Goal: Information Seeking & Learning: Find specific fact

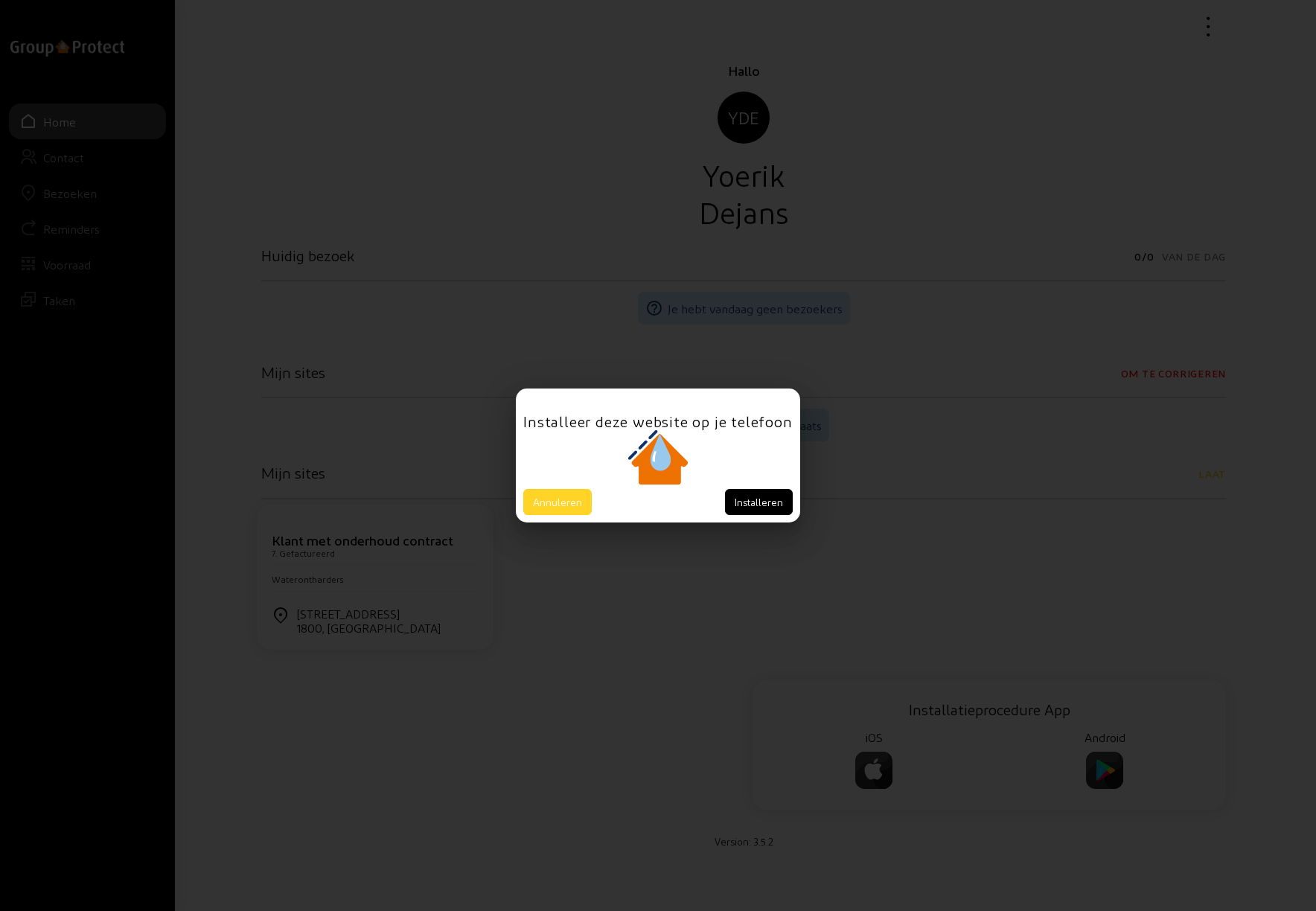
click at [563, 497] on button "Annuleren" at bounding box center [558, 502] width 69 height 26
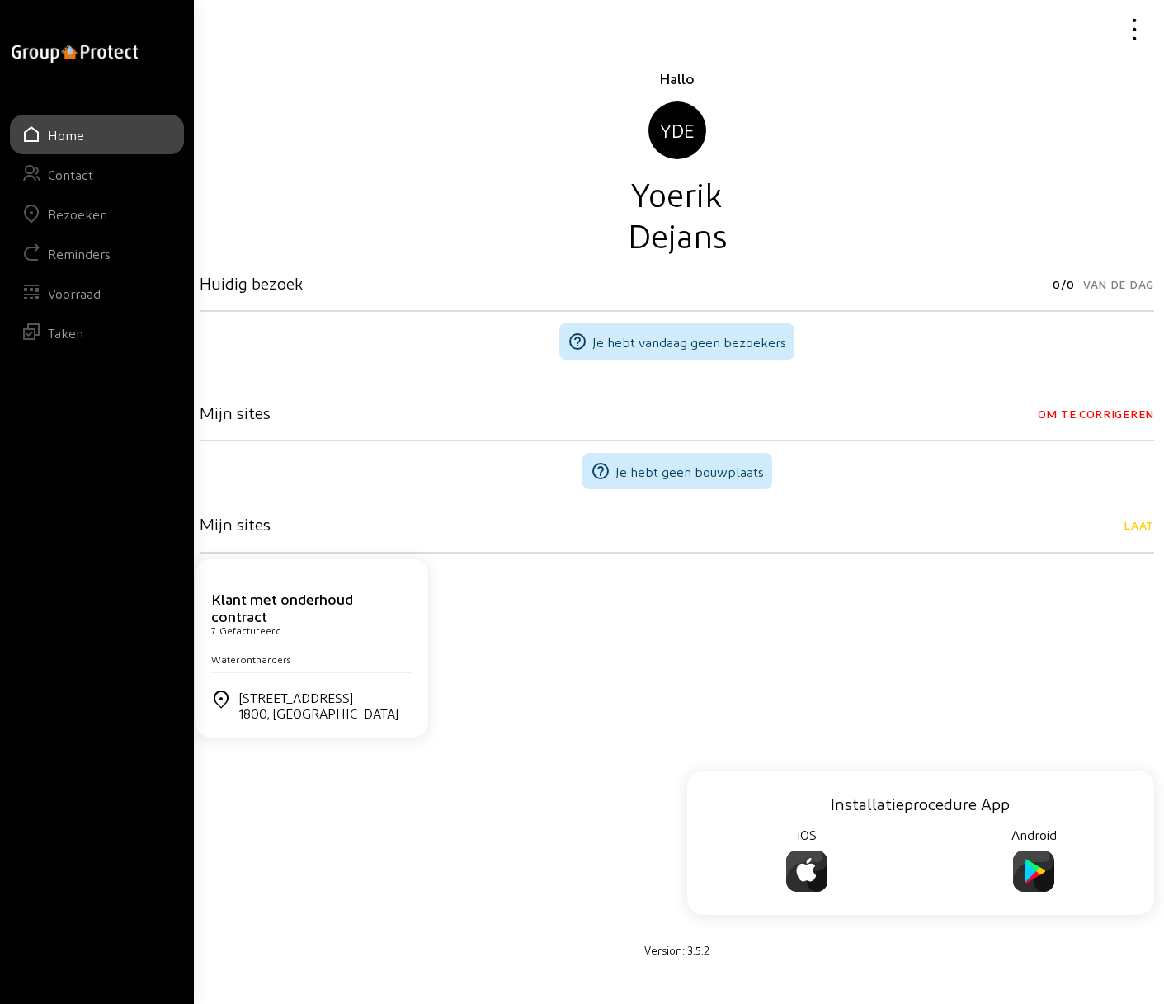
click at [83, 212] on div "Bezoeken" at bounding box center [77, 214] width 59 height 16
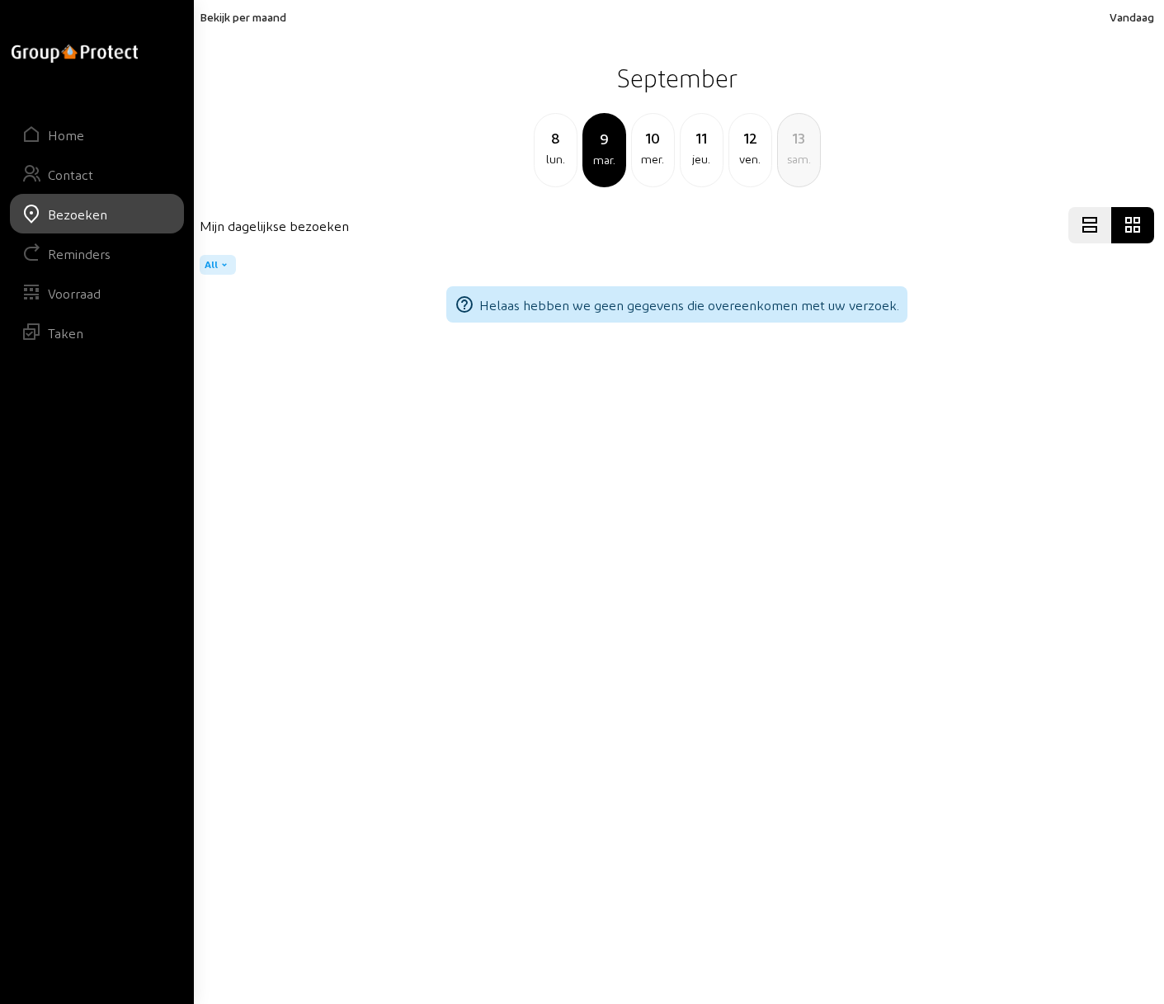
click at [261, 16] on span "Bekijk per maand" at bounding box center [243, 17] width 87 height 14
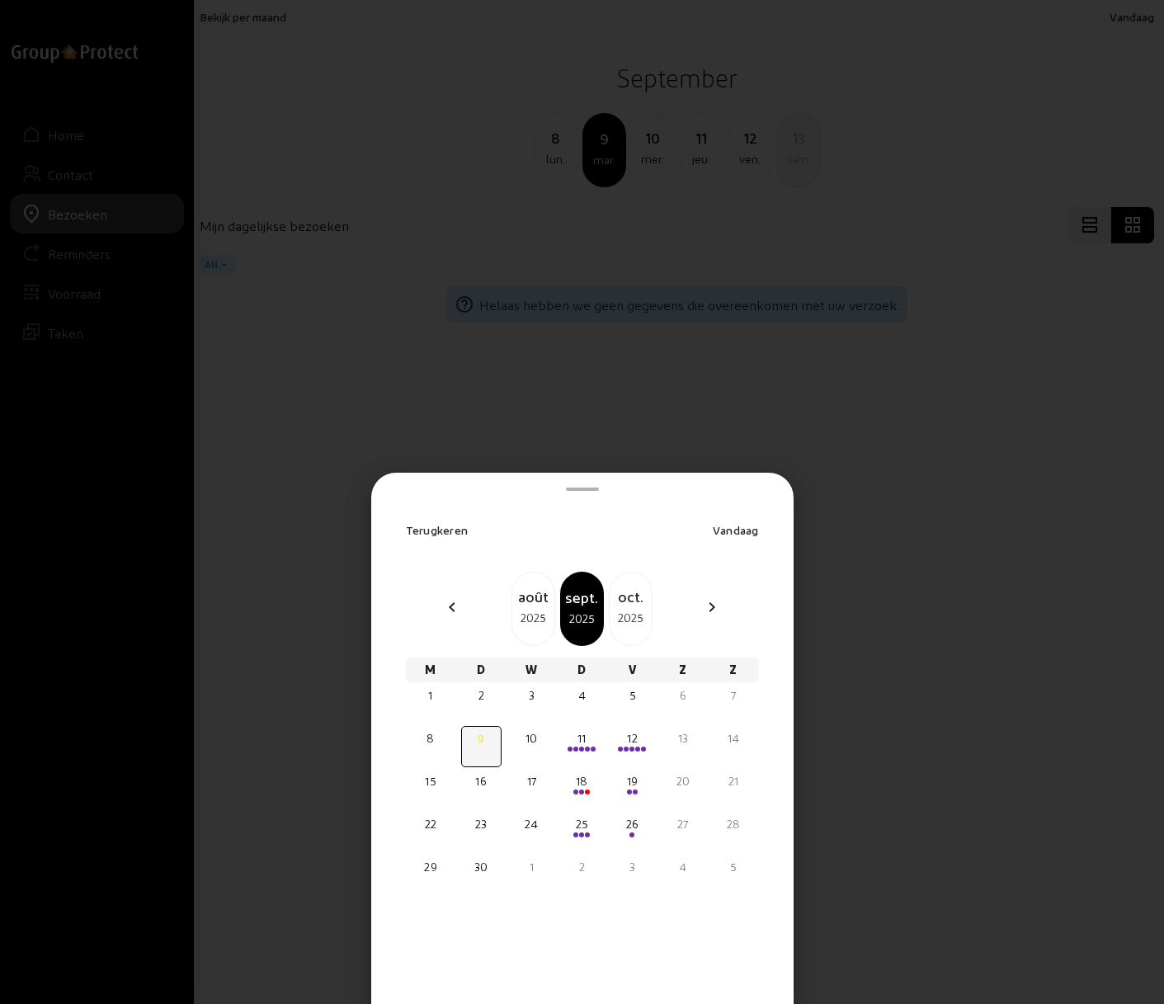
click at [640, 606] on div "oct." at bounding box center [630, 596] width 42 height 23
click at [380, 407] on div at bounding box center [582, 502] width 1164 height 1004
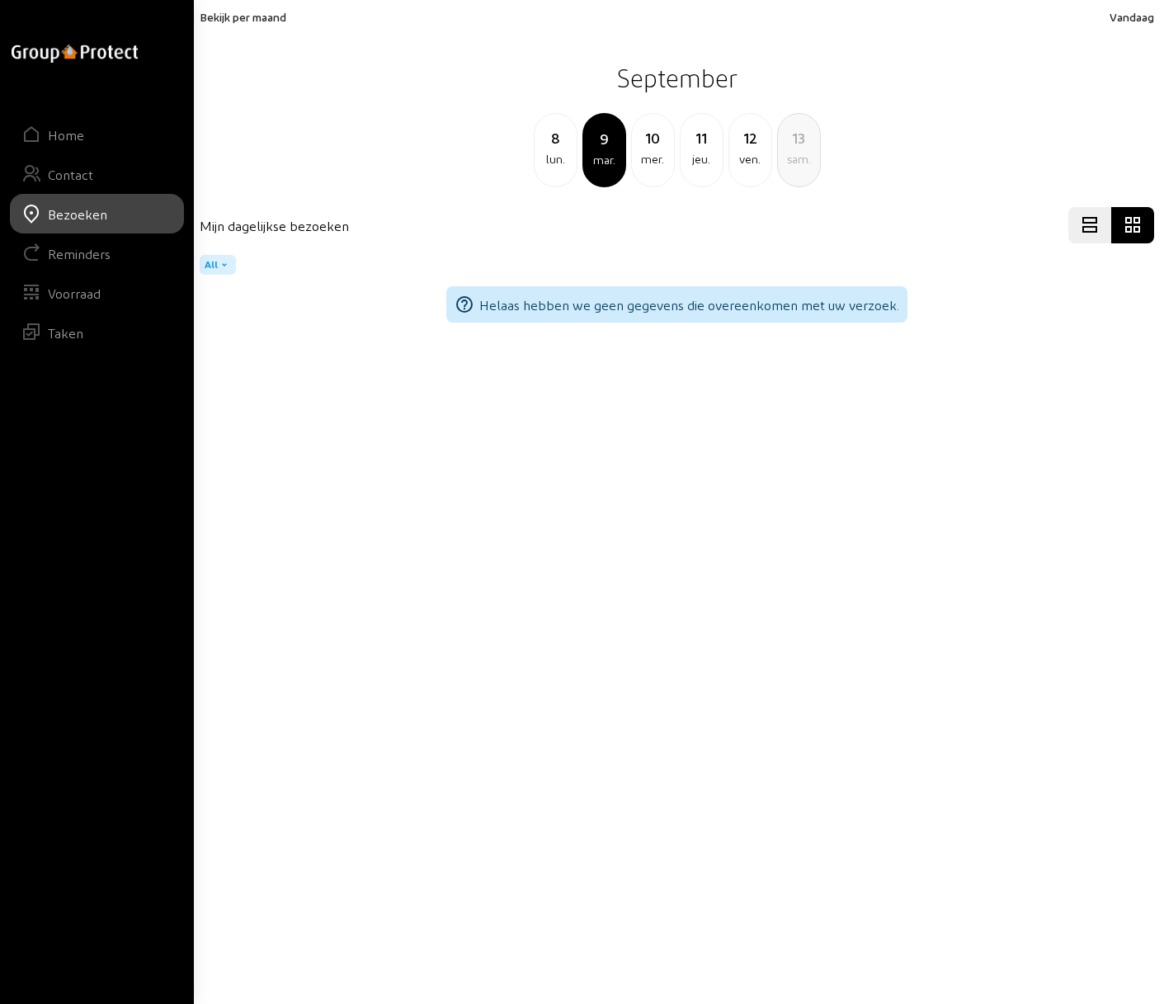
click at [600, 153] on div "mar." at bounding box center [604, 160] width 40 height 20
click at [697, 147] on div "11" at bounding box center [701, 137] width 42 height 23
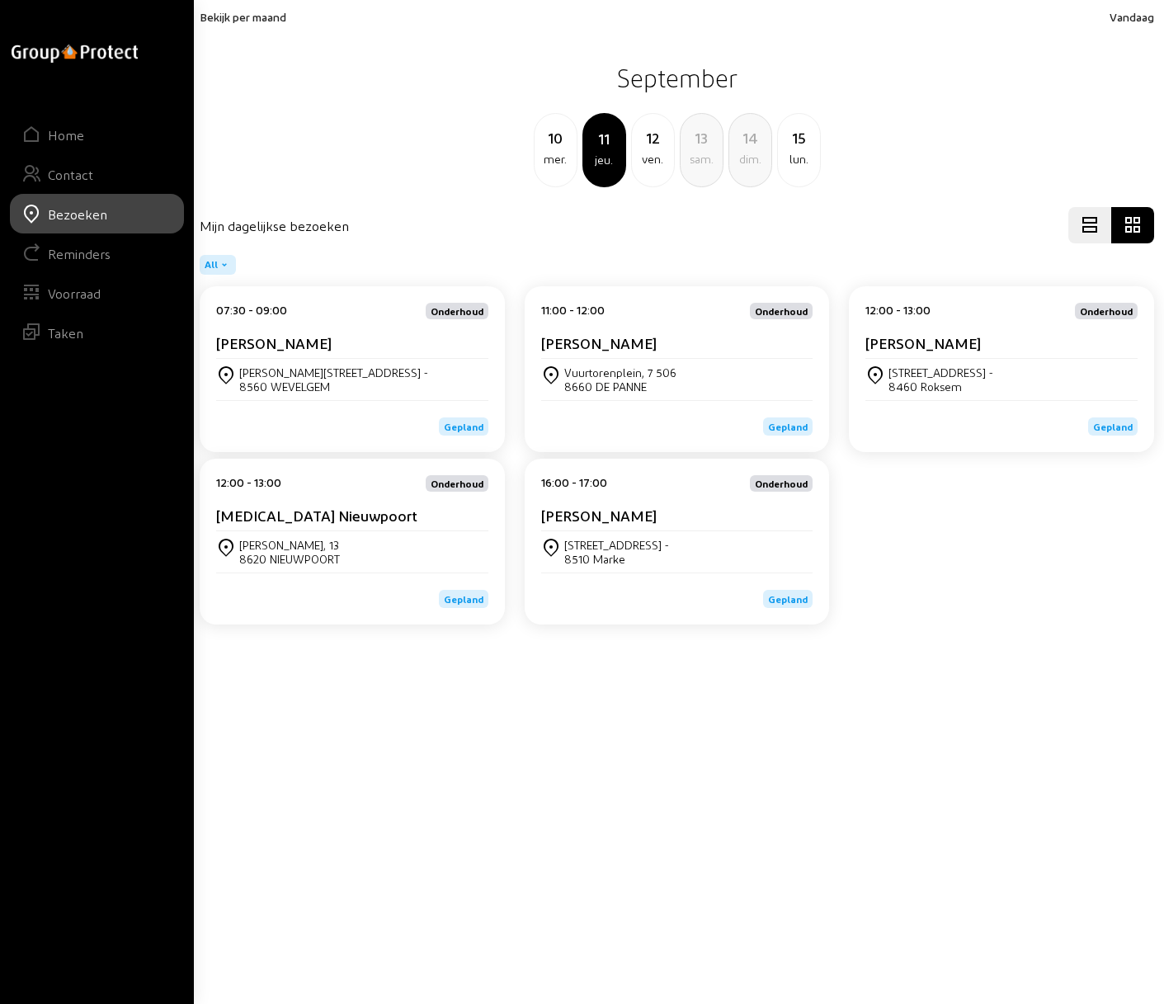
click at [652, 143] on div "12" at bounding box center [653, 137] width 42 height 23
click at [345, 556] on div "[STREET_ADDRESS]" at bounding box center [352, 552] width 272 height 28
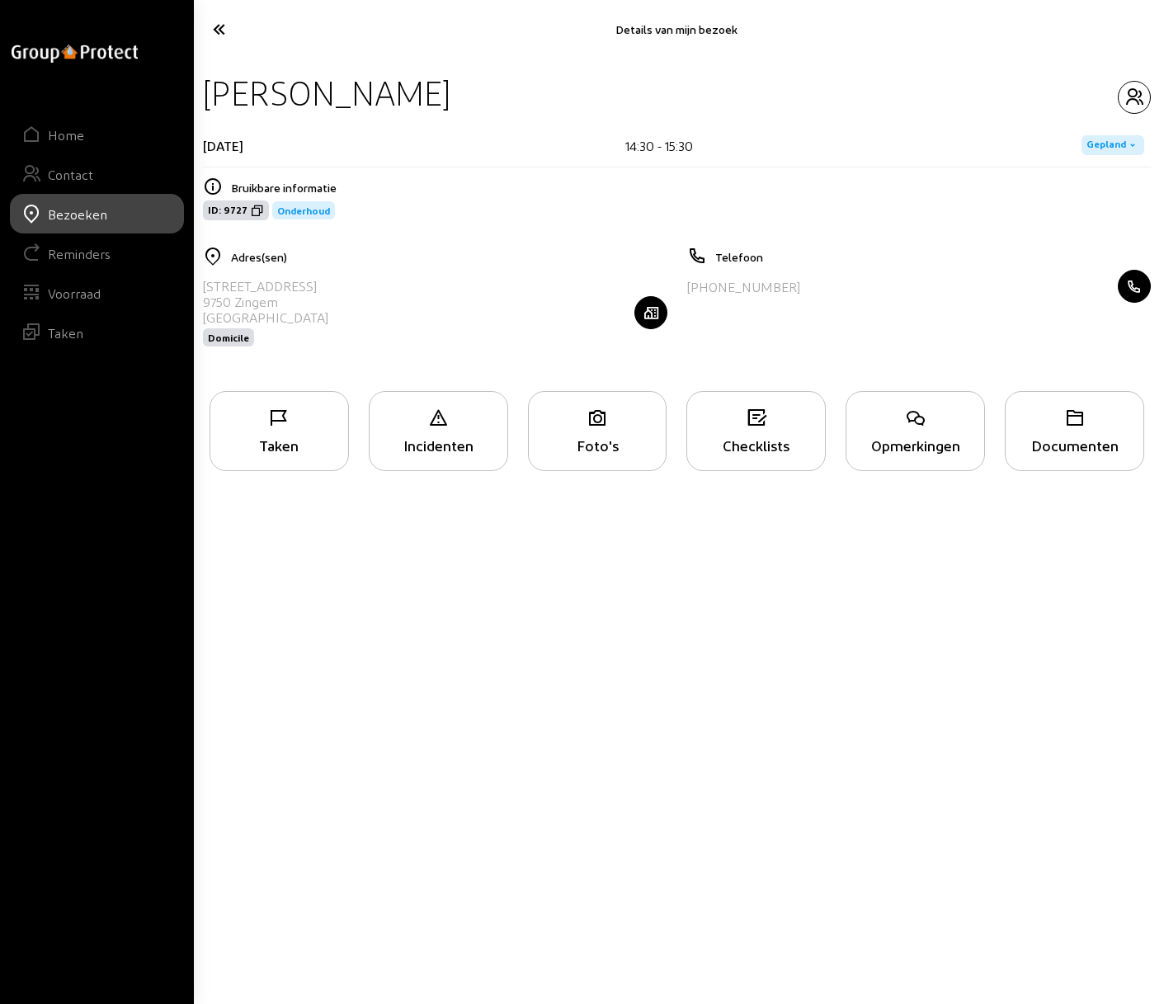
drag, startPoint x: 205, startPoint y: 282, endPoint x: 293, endPoint y: 299, distance: 89.1
click at [293, 299] on div "[STREET_ADDRESS] Domicile" at bounding box center [435, 312] width 464 height 85
copy cam-list-title "[STREET_ADDRESS]"
click at [220, 33] on icon at bounding box center [270, 29] width 133 height 29
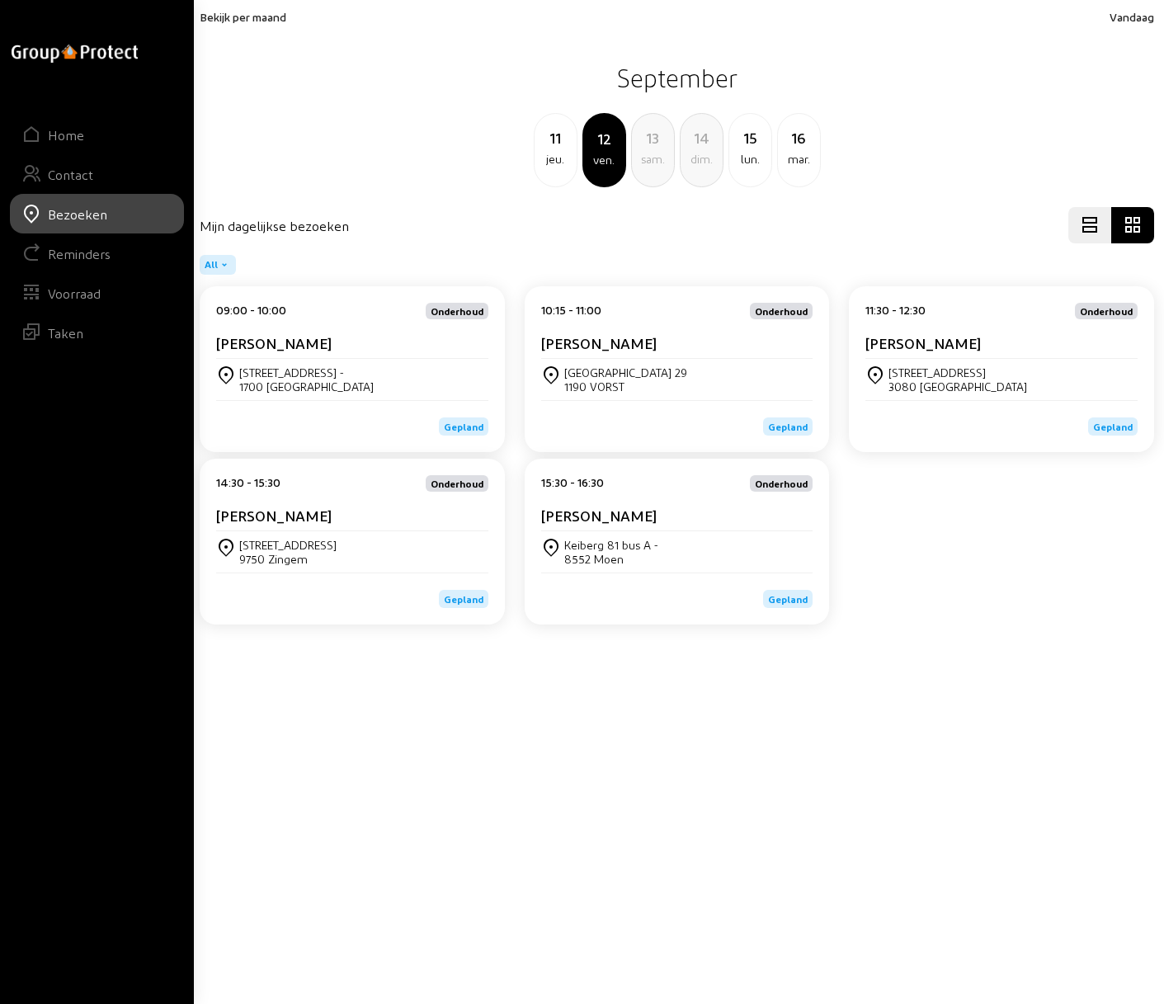
click at [608, 519] on cam-card-title "[PERSON_NAME]" at bounding box center [598, 514] width 115 height 17
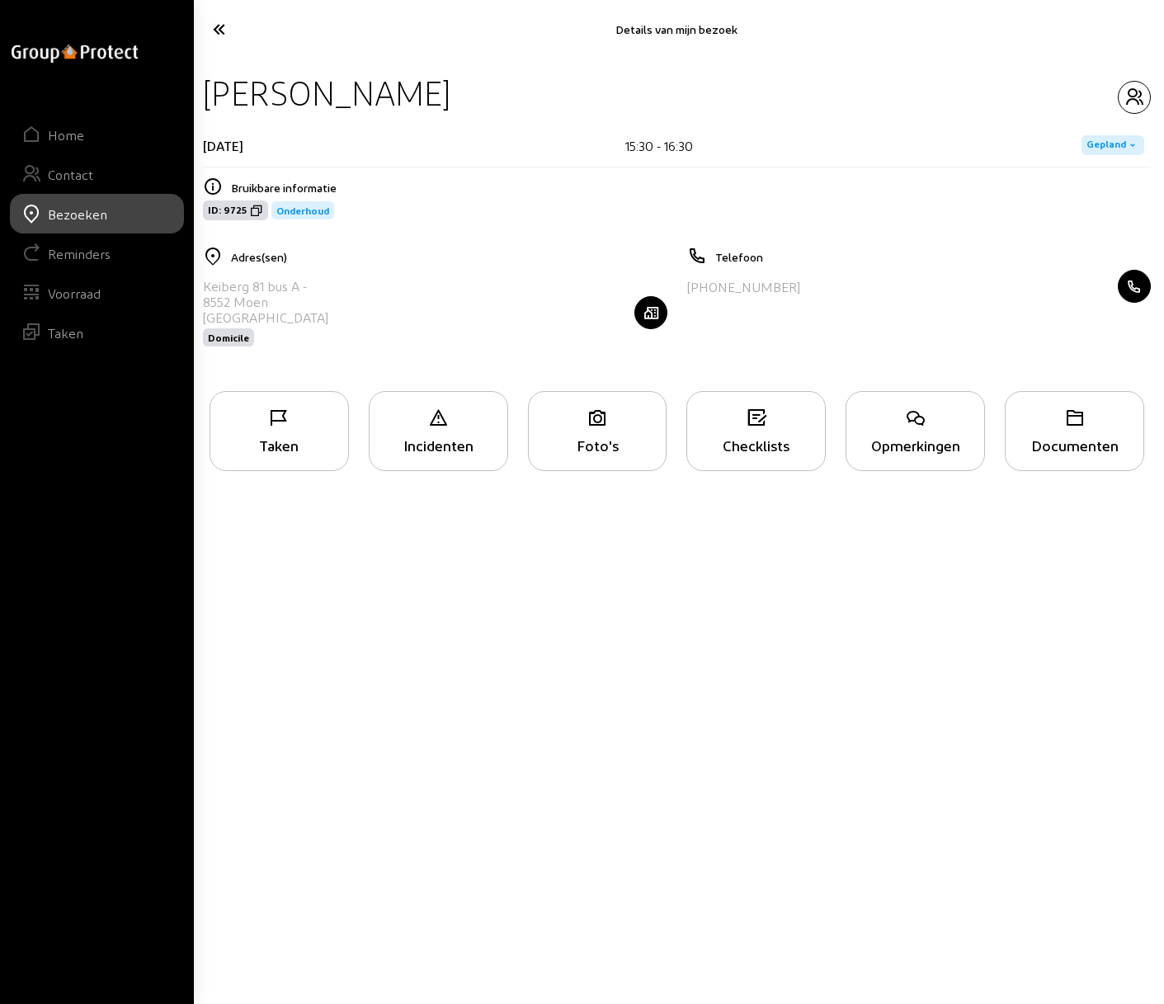
drag, startPoint x: 203, startPoint y: 283, endPoint x: 282, endPoint y: 297, distance: 80.4
click at [282, 297] on cam-list-title "Keiberg 81 bus A - 8552 [PERSON_NAME] [GEOGRAPHIC_DATA]" at bounding box center [265, 301] width 125 height 47
copy cam-list-title "Keiberg 81 bus A - 8552 [PERSON_NAME]"
click at [219, 21] on icon at bounding box center [270, 29] width 133 height 29
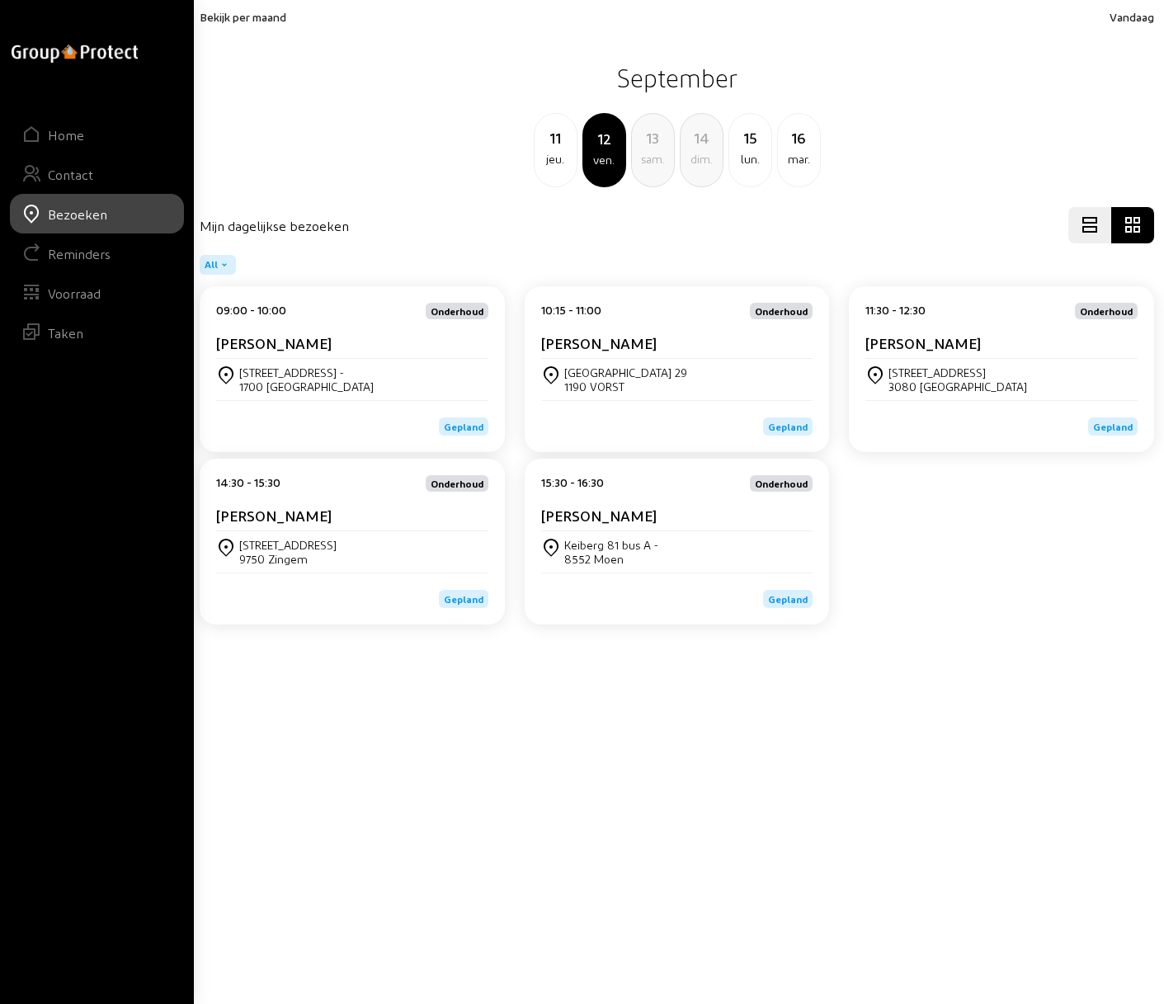
click at [297, 382] on div "1700 [GEOGRAPHIC_DATA]" at bounding box center [306, 386] width 134 height 14
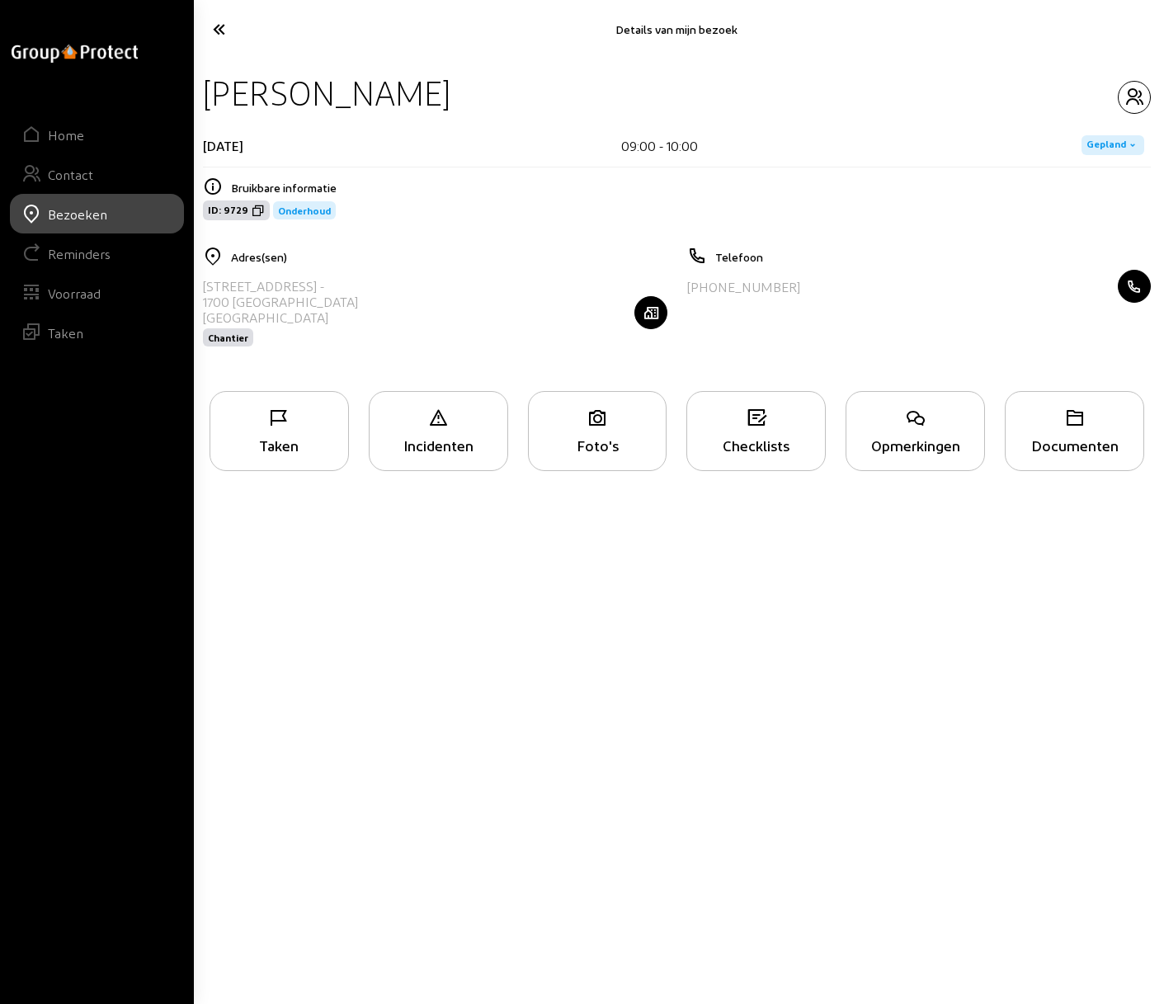
drag, startPoint x: 204, startPoint y: 286, endPoint x: 284, endPoint y: 303, distance: 81.7
click at [284, 303] on cam-list-title "[STREET_ADDRESS]" at bounding box center [280, 301] width 155 height 47
copy cam-list-title "[STREET_ADDRESS]"
click at [218, 31] on icon at bounding box center [270, 29] width 133 height 29
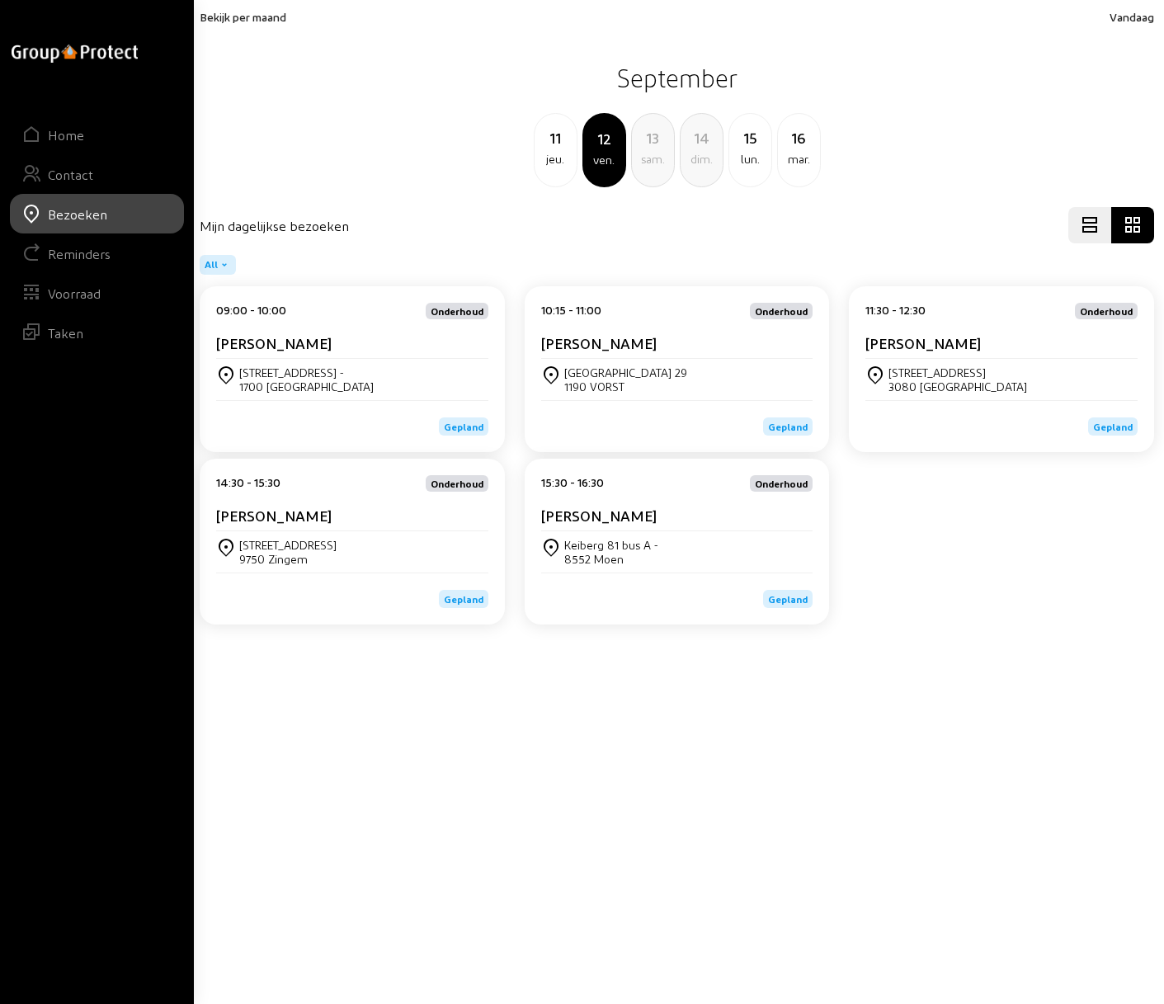
click at [613, 347] on cam-card-title "[PERSON_NAME]" at bounding box center [598, 342] width 115 height 17
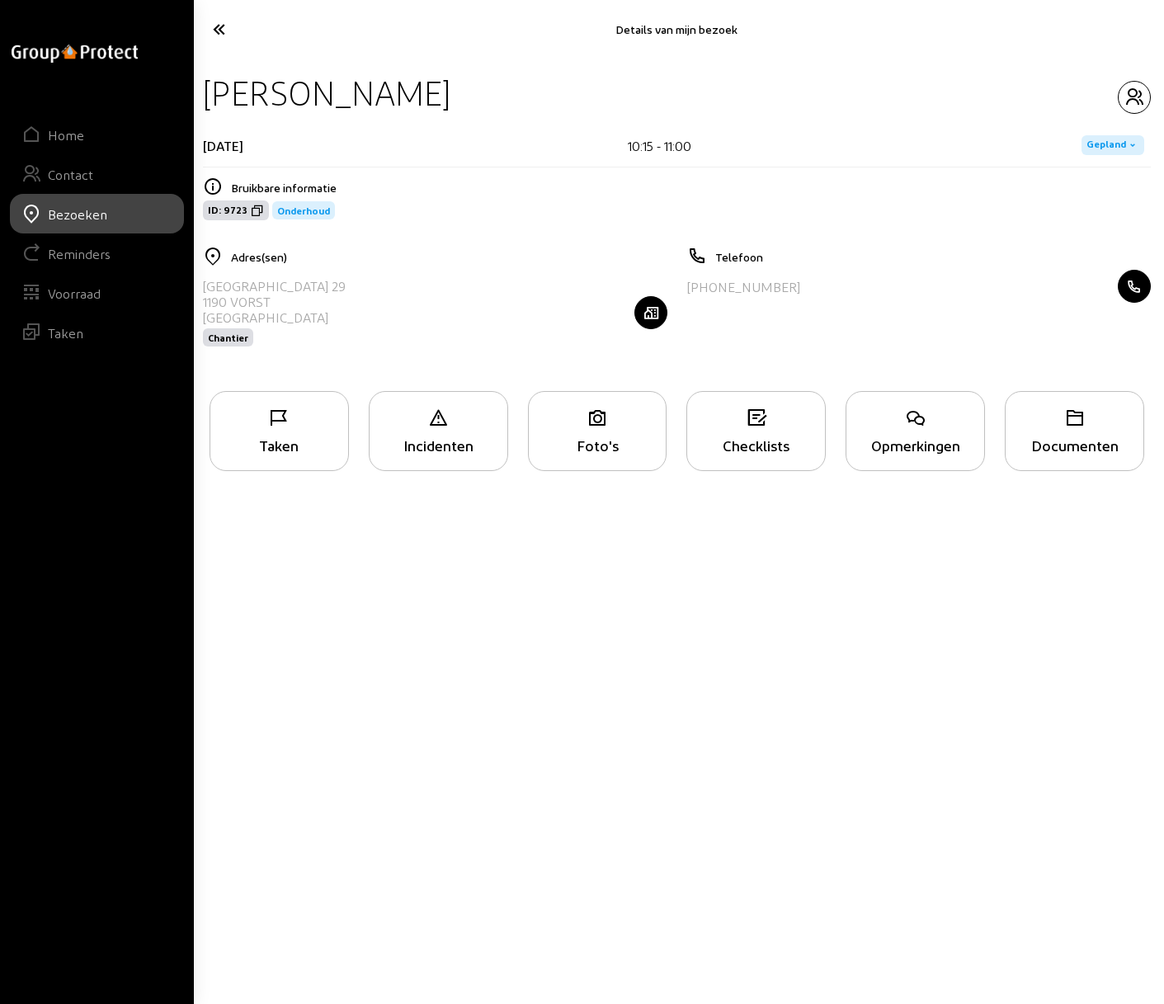
drag, startPoint x: 204, startPoint y: 284, endPoint x: 314, endPoint y: 297, distance: 110.4
click at [314, 297] on div "[STREET_ADDRESS] Chantier" at bounding box center [435, 312] width 464 height 85
click at [223, 25] on icon at bounding box center [270, 29] width 133 height 29
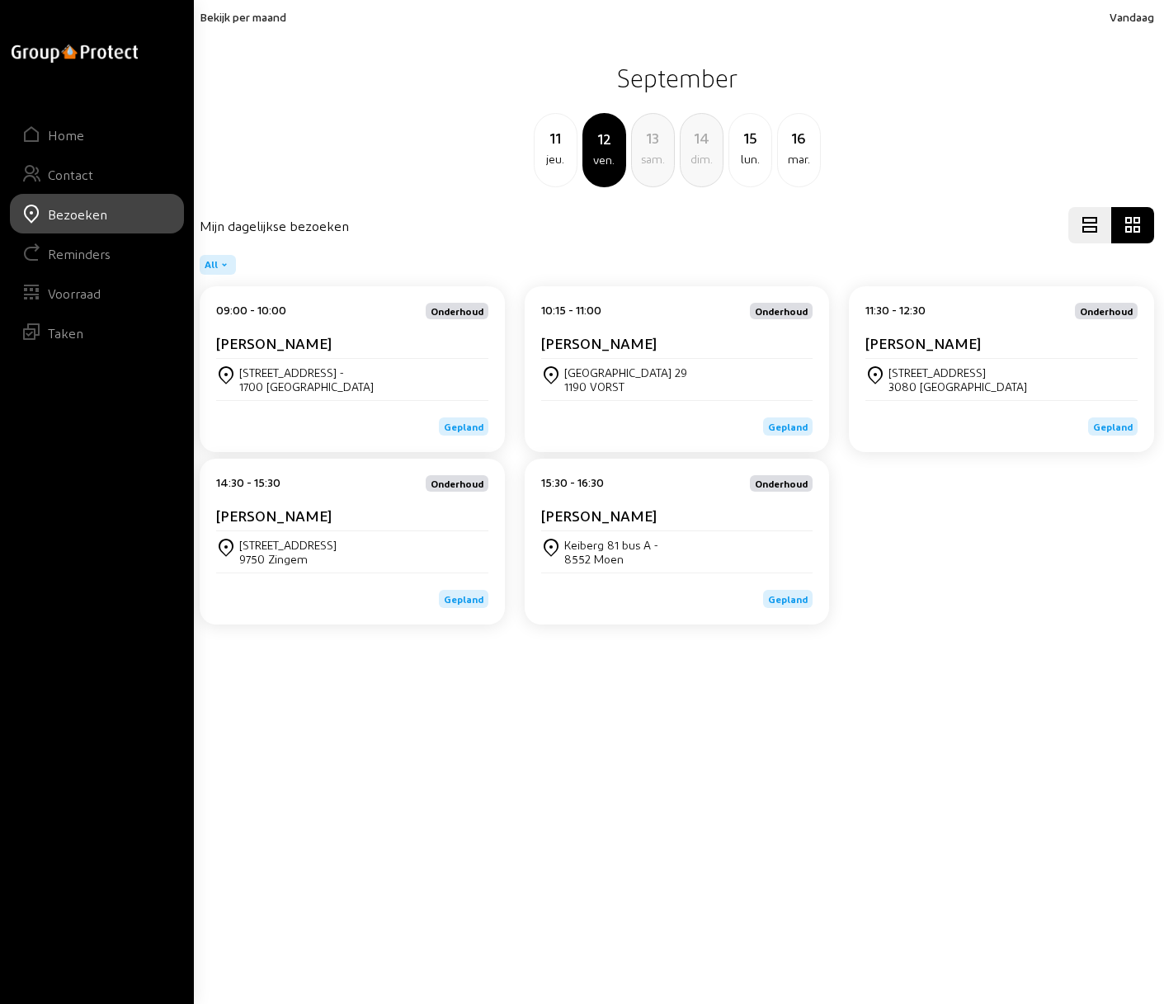
click at [959, 362] on div "[STREET_ADDRESS]" at bounding box center [1001, 379] width 272 height 41
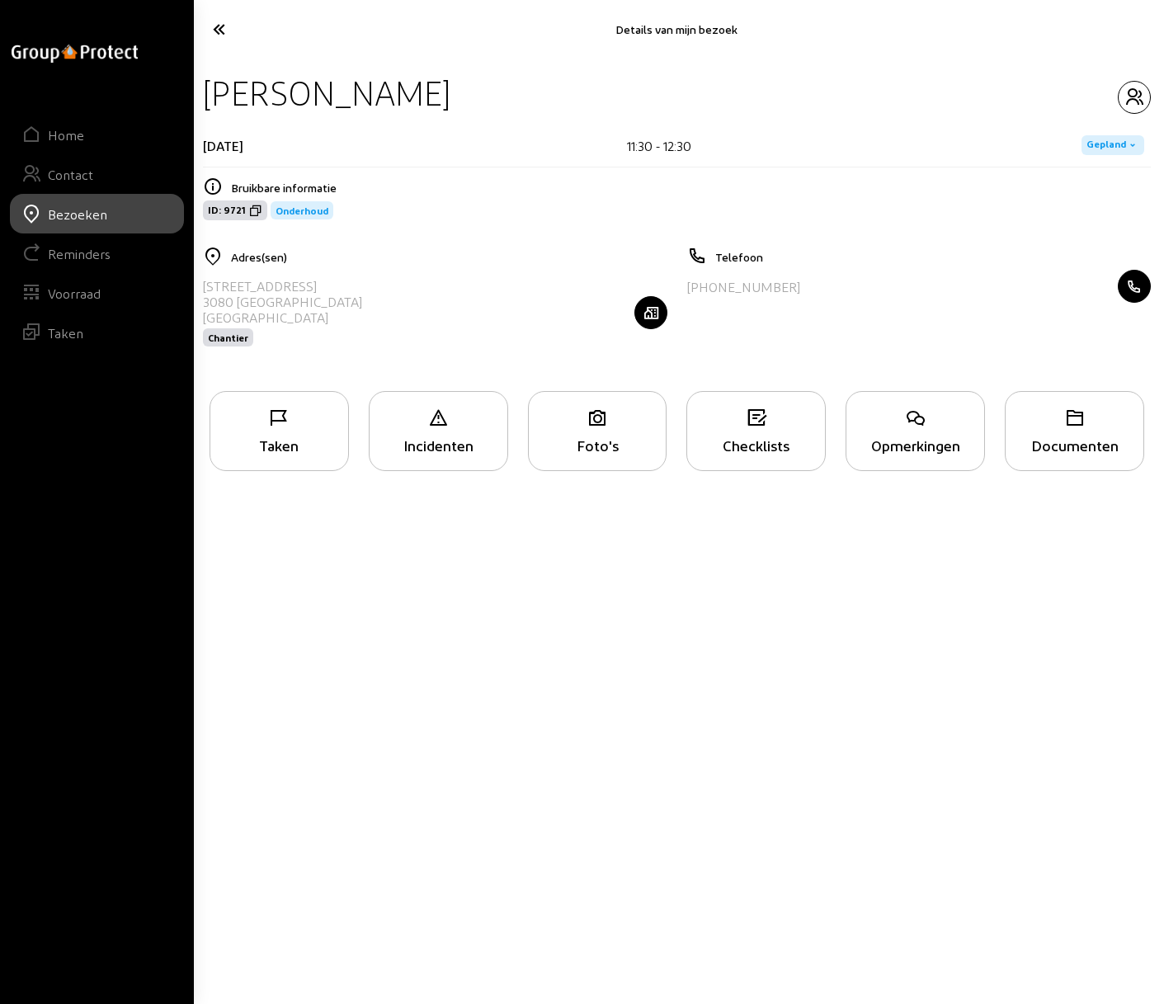
drag, startPoint x: 205, startPoint y: 284, endPoint x: 299, endPoint y: 296, distance: 94.7
click at [299, 296] on cam-list-title "[STREET_ADDRESS]" at bounding box center [282, 301] width 159 height 47
copy cam-list-title "[STREET_ADDRESS]"
click at [225, 26] on icon at bounding box center [270, 29] width 133 height 29
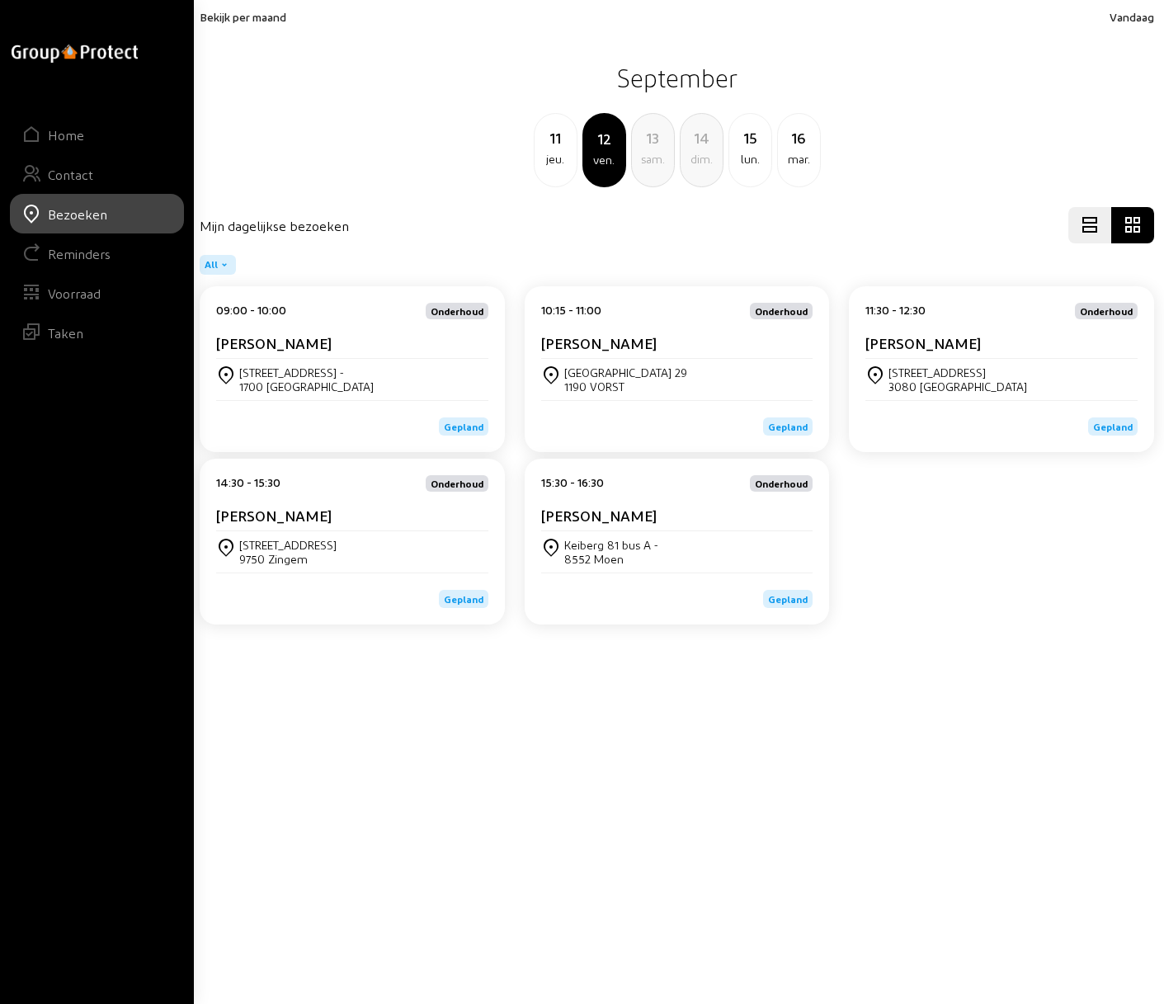
click at [299, 521] on cam-card-title "[PERSON_NAME]" at bounding box center [273, 514] width 115 height 17
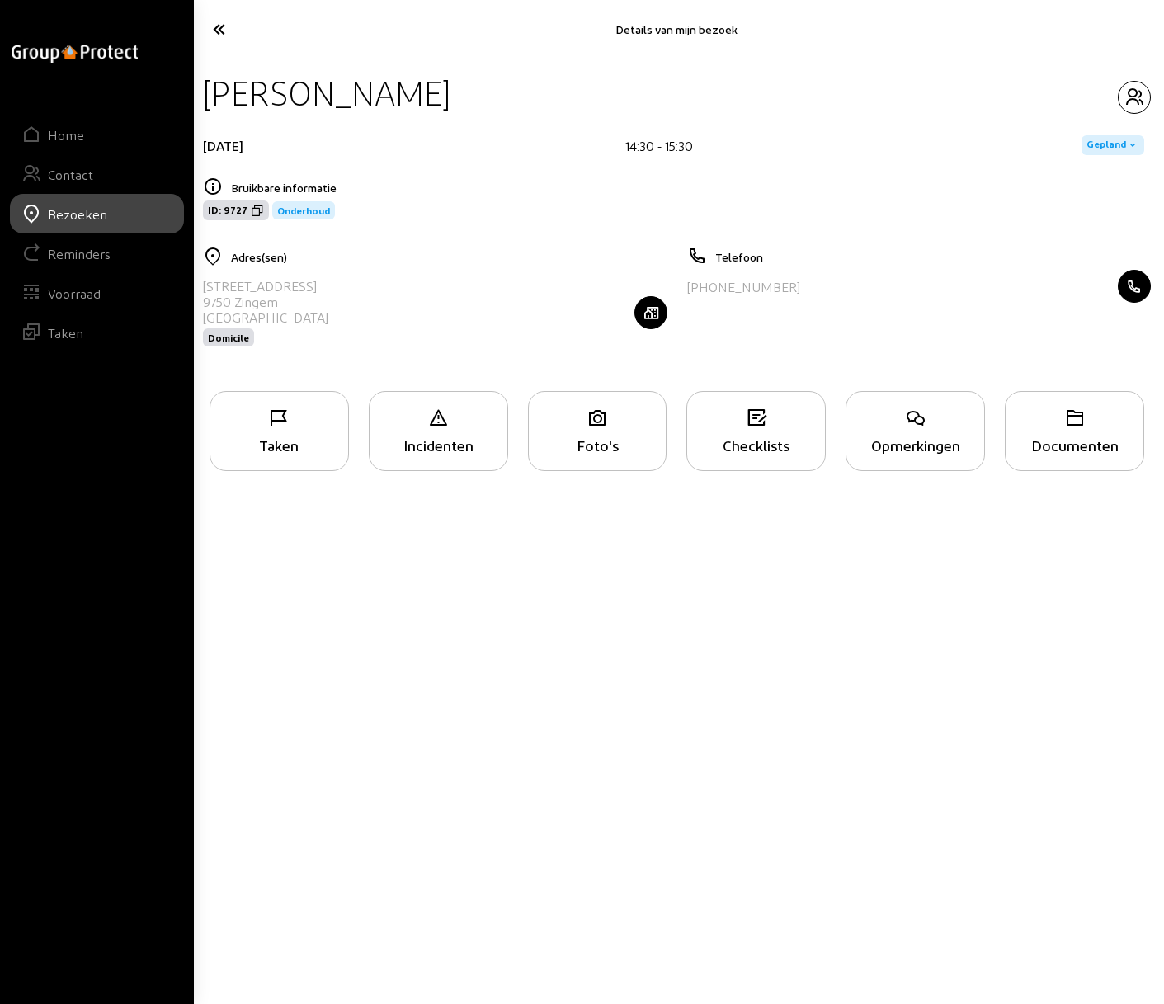
click at [223, 23] on icon at bounding box center [270, 29] width 133 height 29
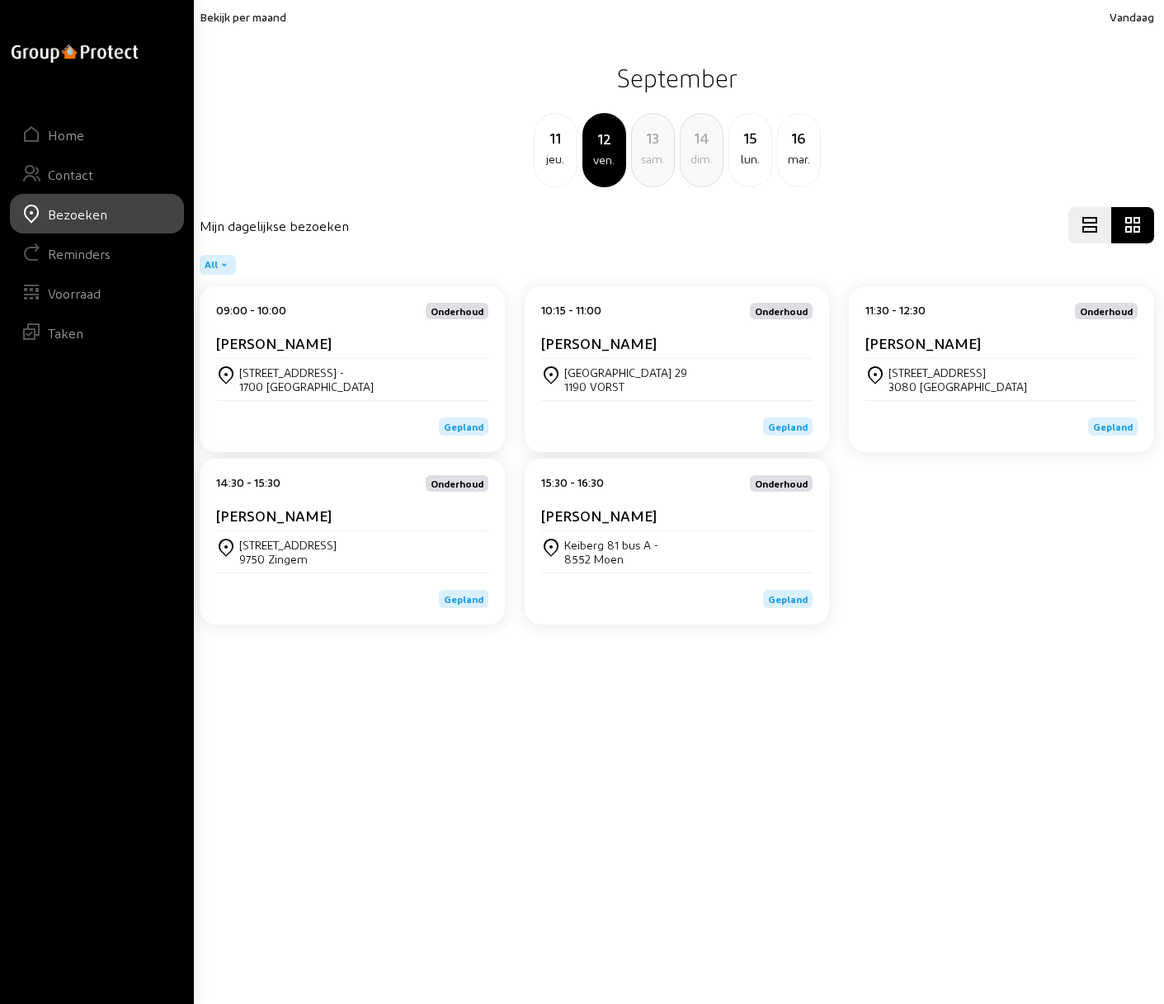
click at [623, 519] on cam-card-title "[PERSON_NAME]" at bounding box center [598, 514] width 115 height 17
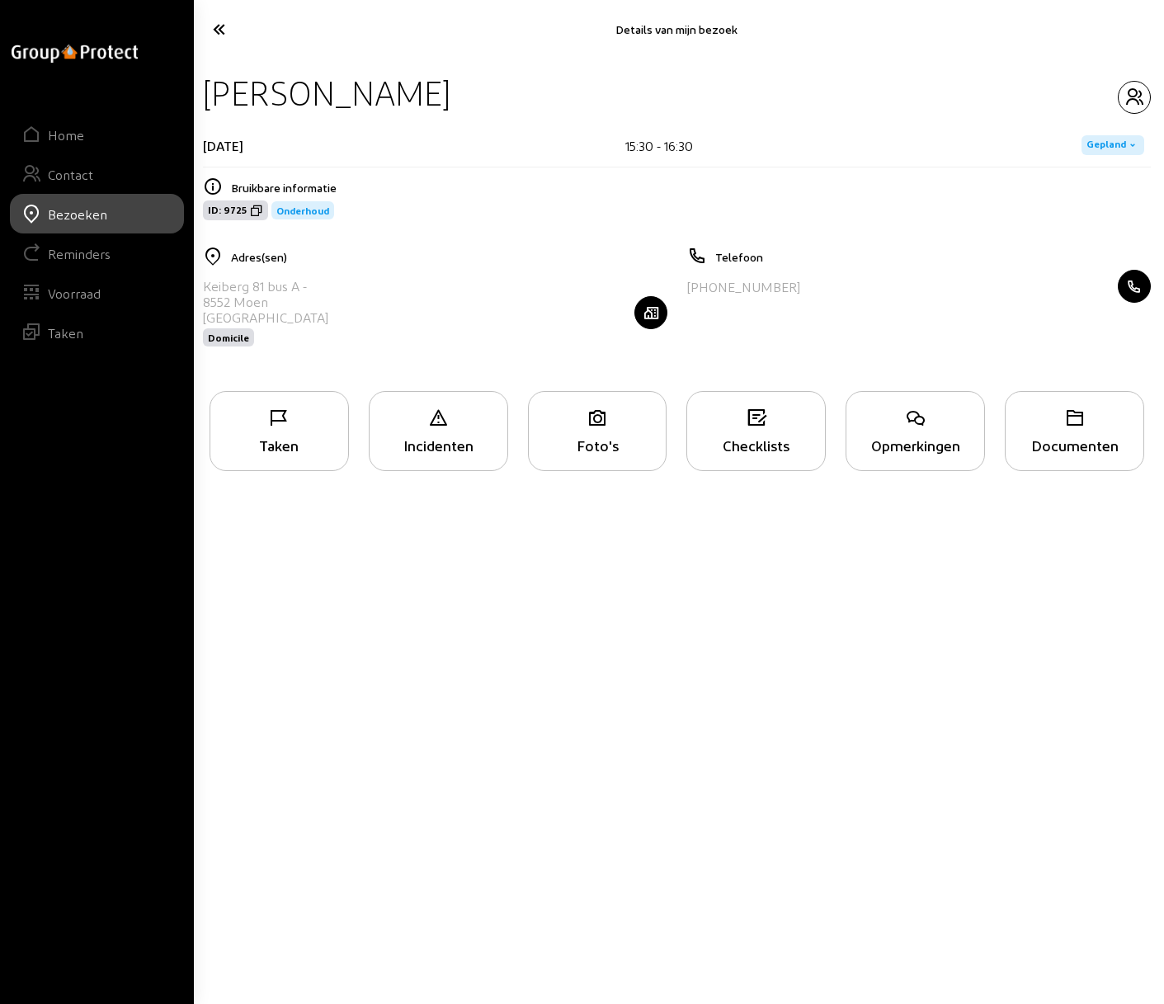
click at [898, 438] on div "Opmerkingen" at bounding box center [915, 444] width 138 height 17
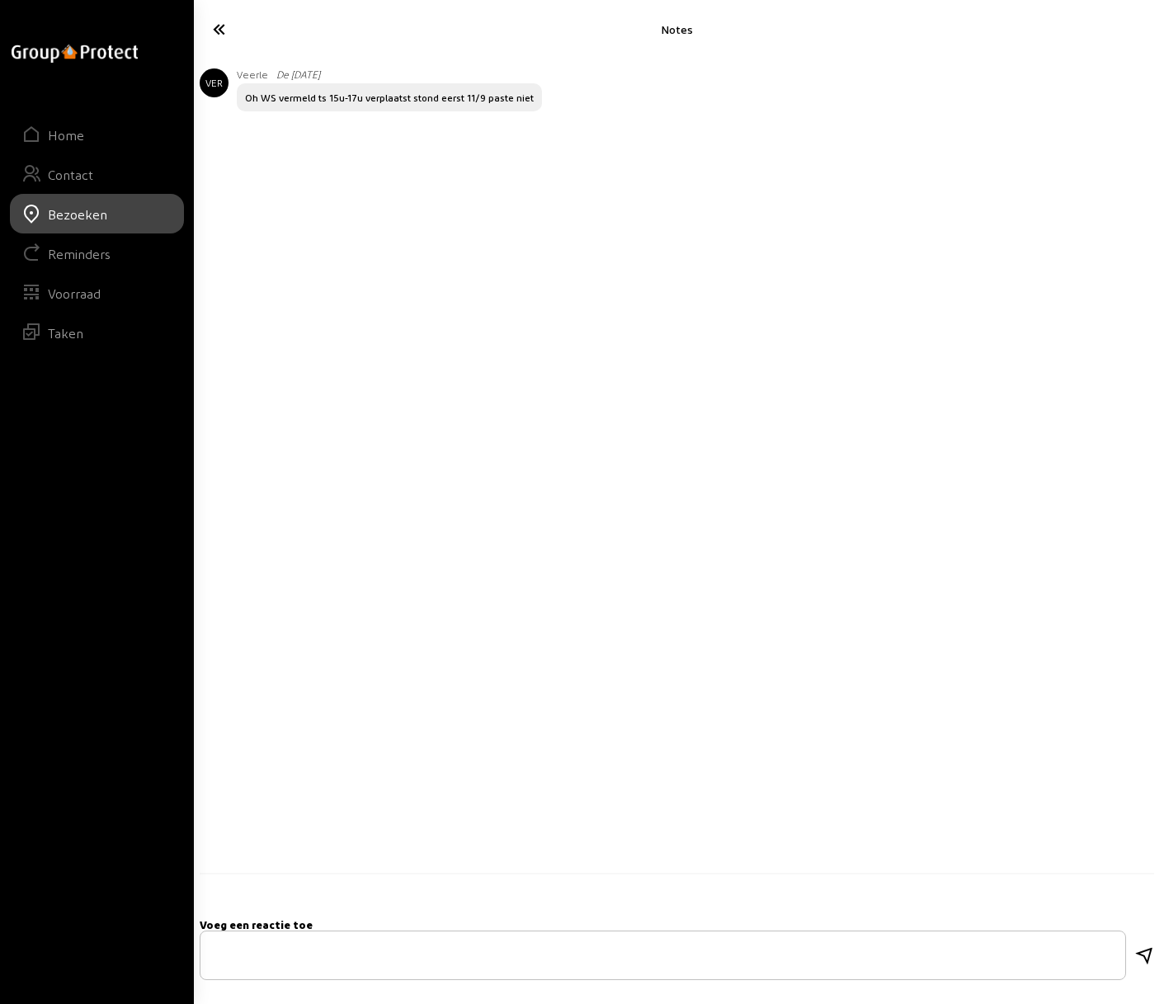
click at [223, 31] on icon at bounding box center [270, 29] width 133 height 29
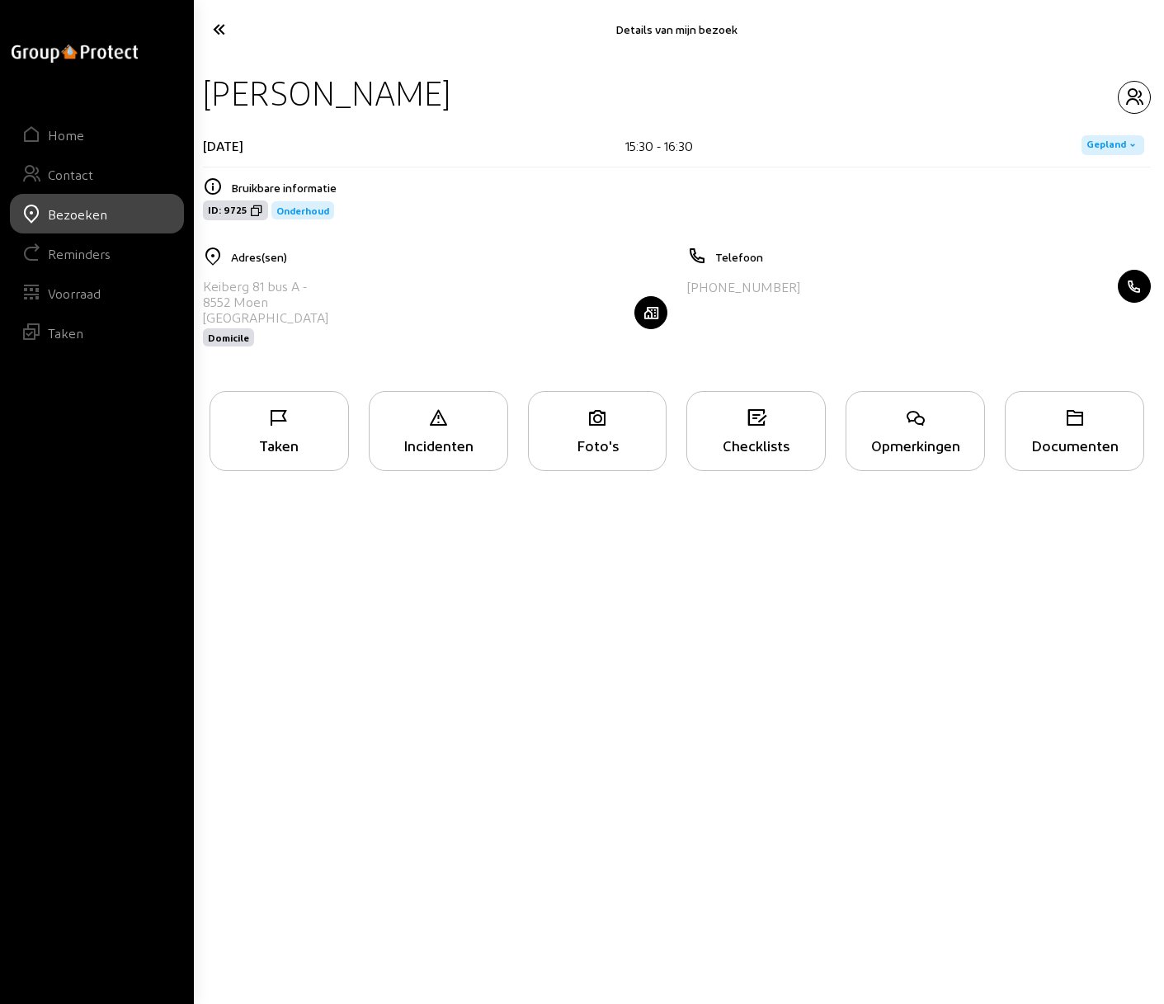
drag, startPoint x: 204, startPoint y: 282, endPoint x: 270, endPoint y: 307, distance: 69.7
click at [270, 307] on cam-list-title "Keiberg 81 bus A - 8552 [PERSON_NAME] [GEOGRAPHIC_DATA]" at bounding box center [265, 301] width 125 height 47
copy cam-list-title "Keiberg 81 bus A - 8552 [PERSON_NAME]"
click at [222, 28] on icon at bounding box center [270, 29] width 133 height 29
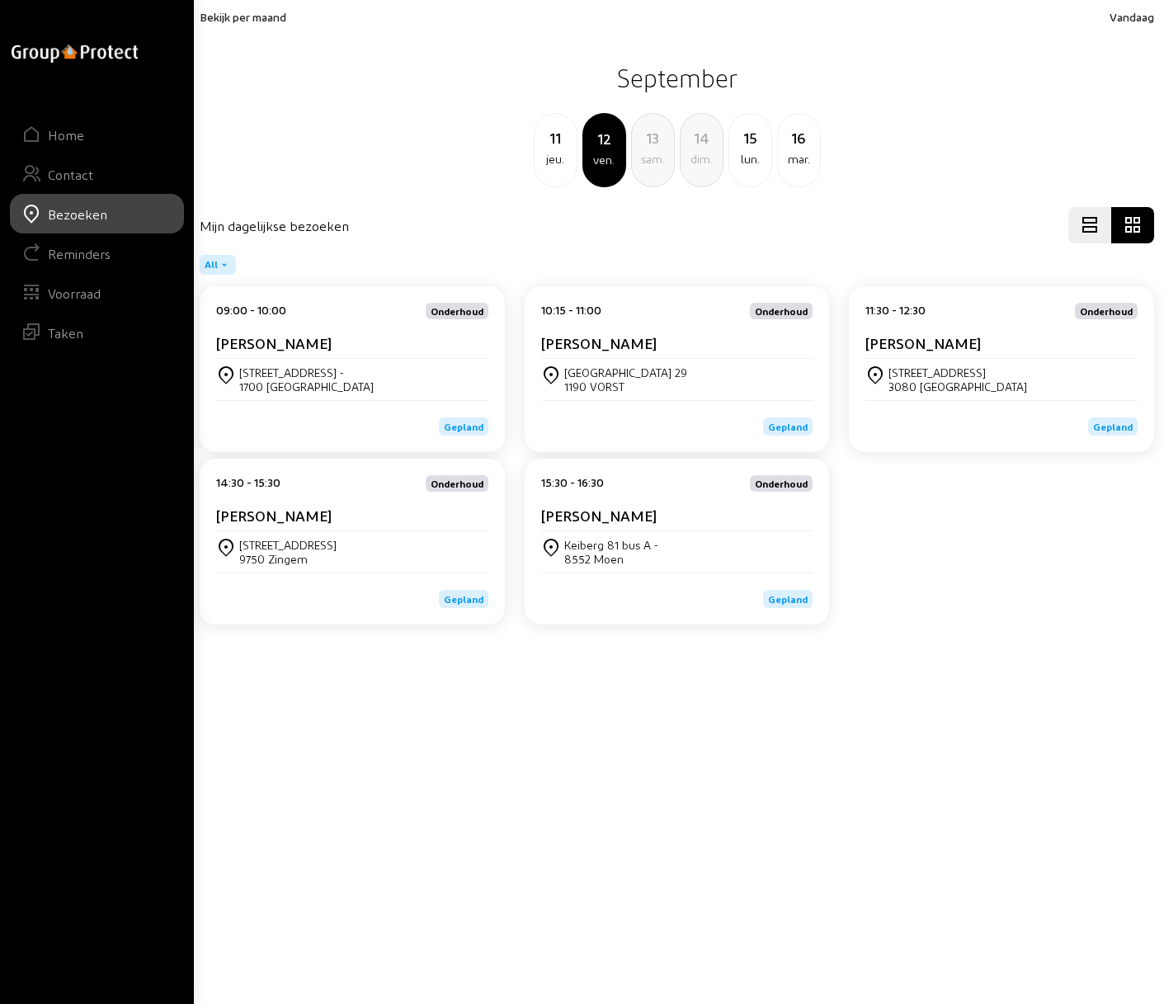
click at [559, 147] on div "11" at bounding box center [555, 137] width 42 height 23
click at [340, 543] on div "[PERSON_NAME], 13" at bounding box center [289, 545] width 101 height 14
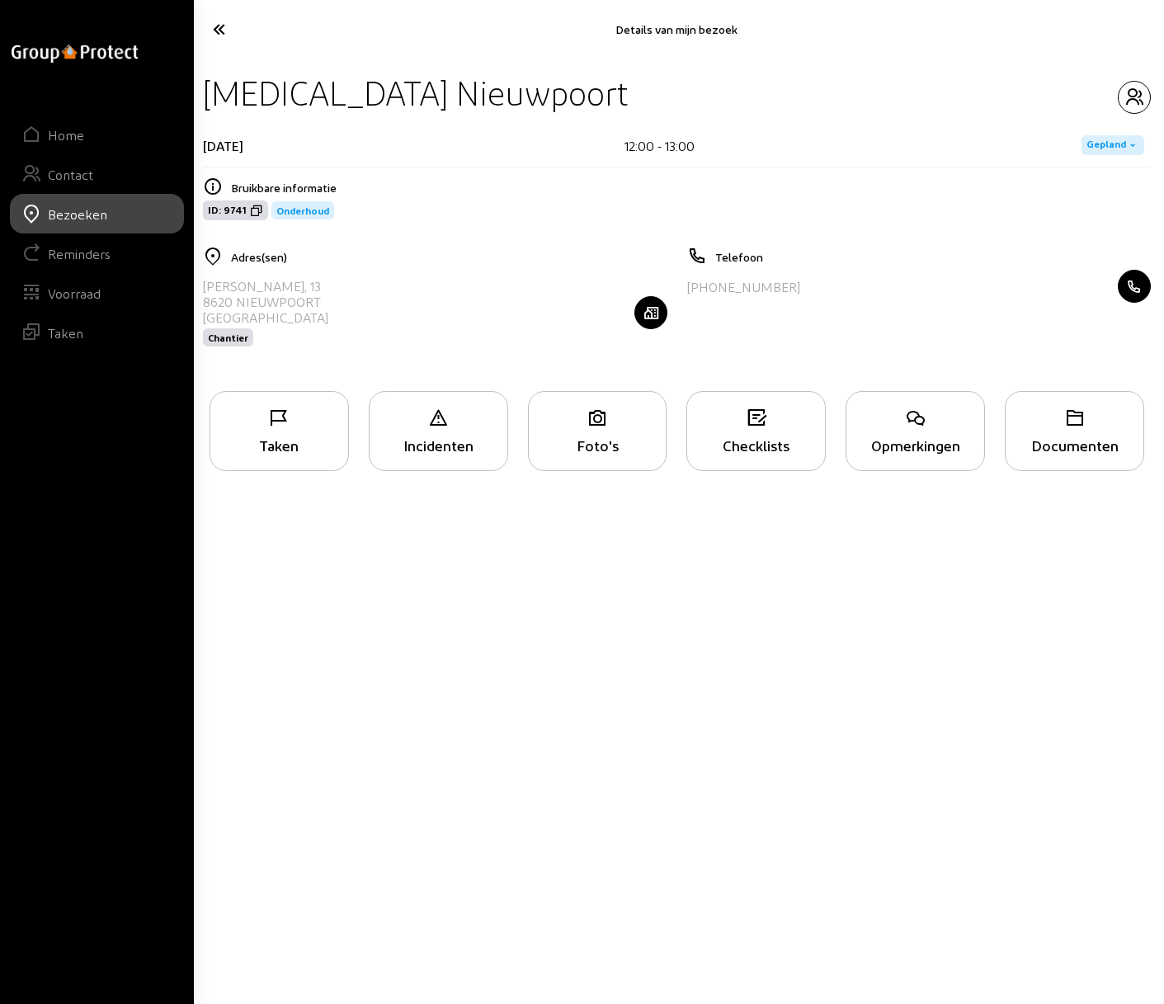
click at [914, 432] on div "Opmerkingen" at bounding box center [914, 431] width 139 height 80
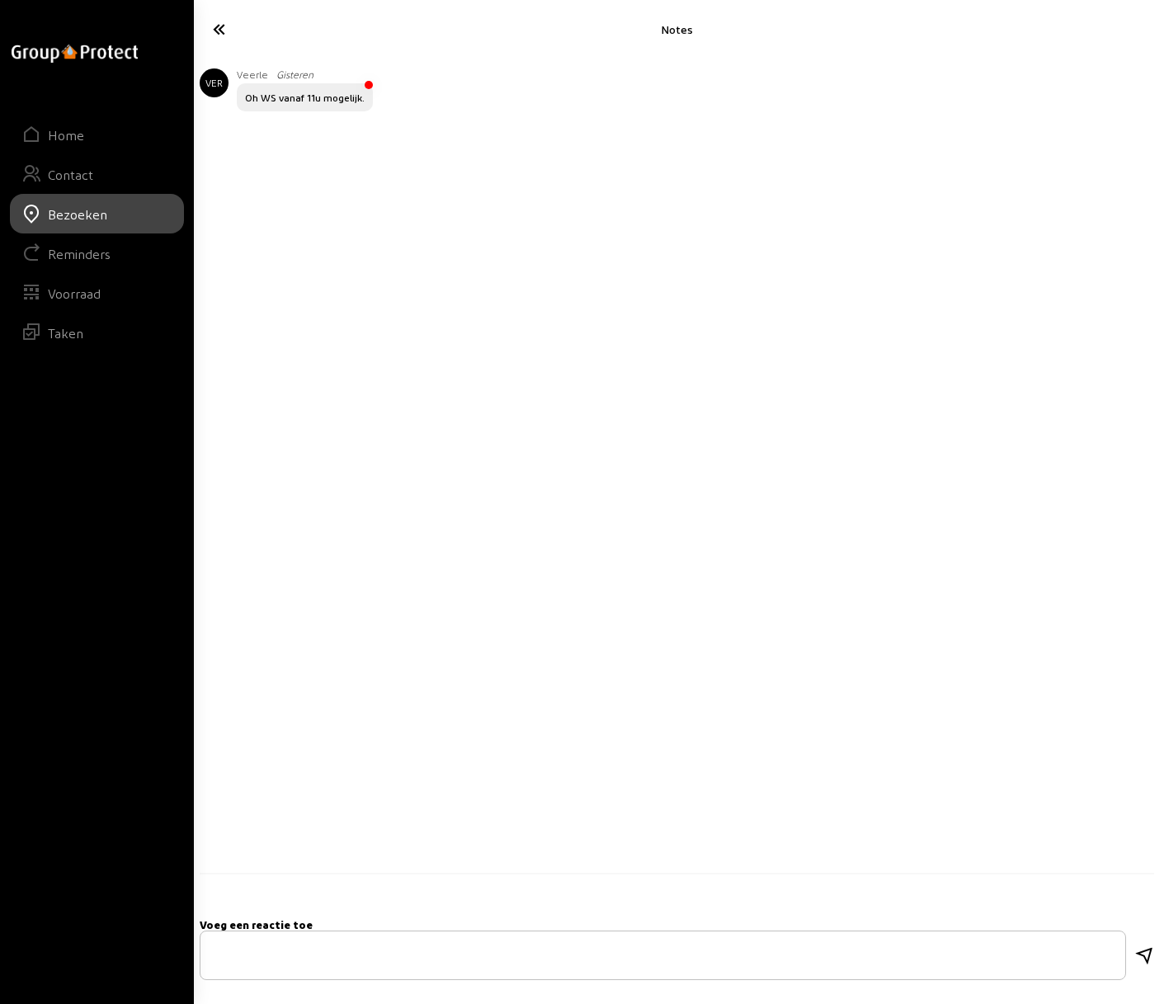
click at [217, 31] on icon at bounding box center [270, 29] width 133 height 29
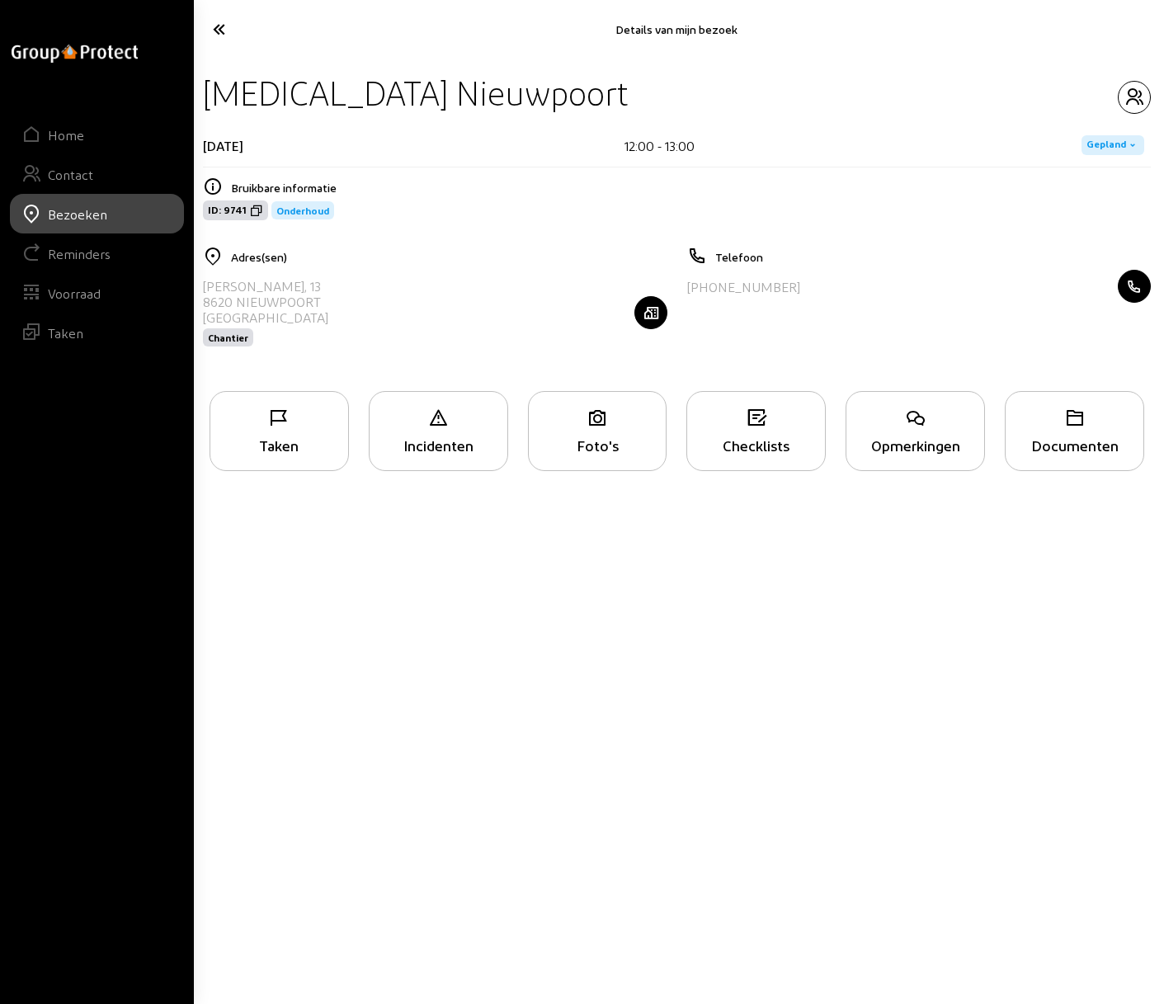
click at [217, 31] on icon at bounding box center [270, 29] width 133 height 29
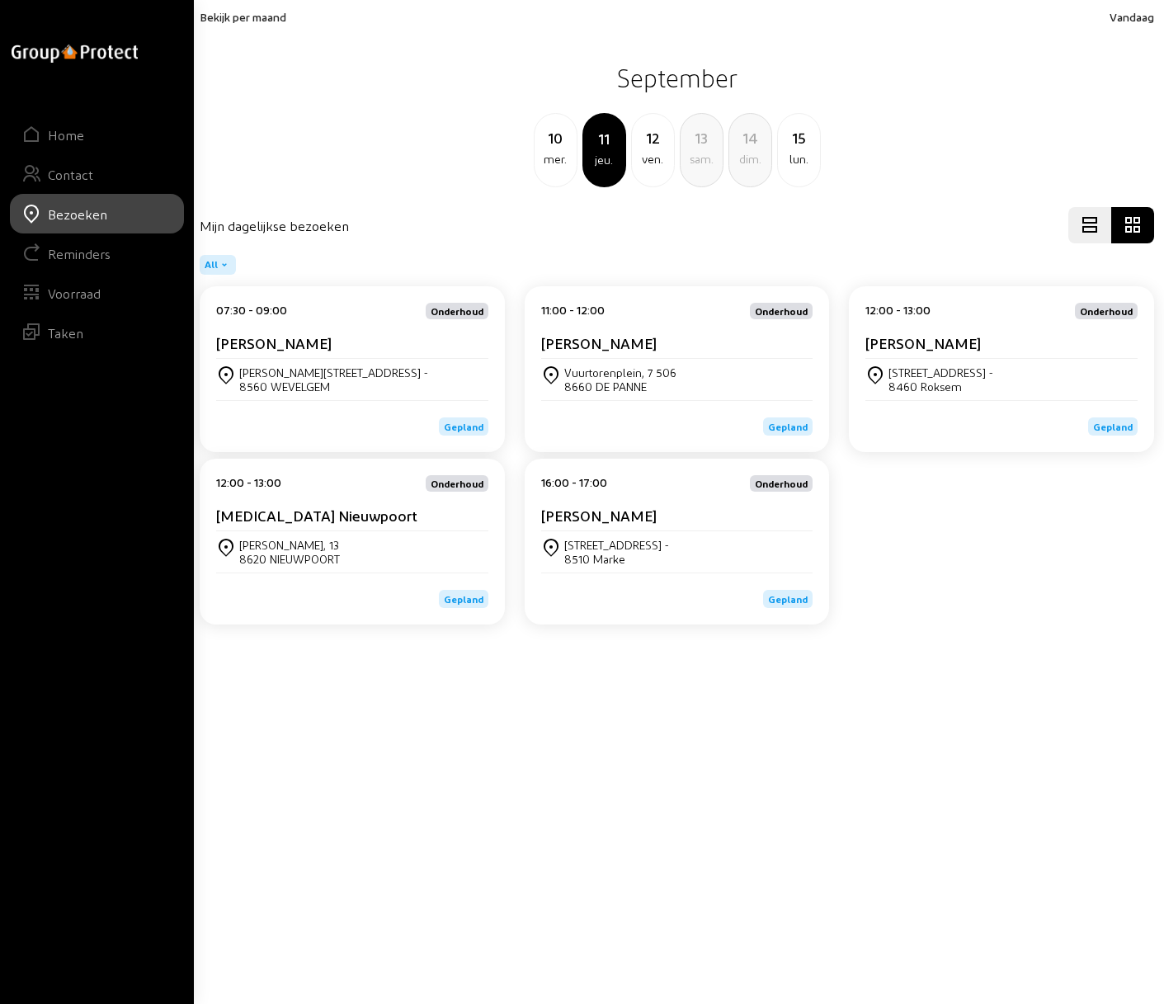
click at [656, 158] on div "ven." at bounding box center [653, 159] width 42 height 20
